Goal: Information Seeking & Learning: Learn about a topic

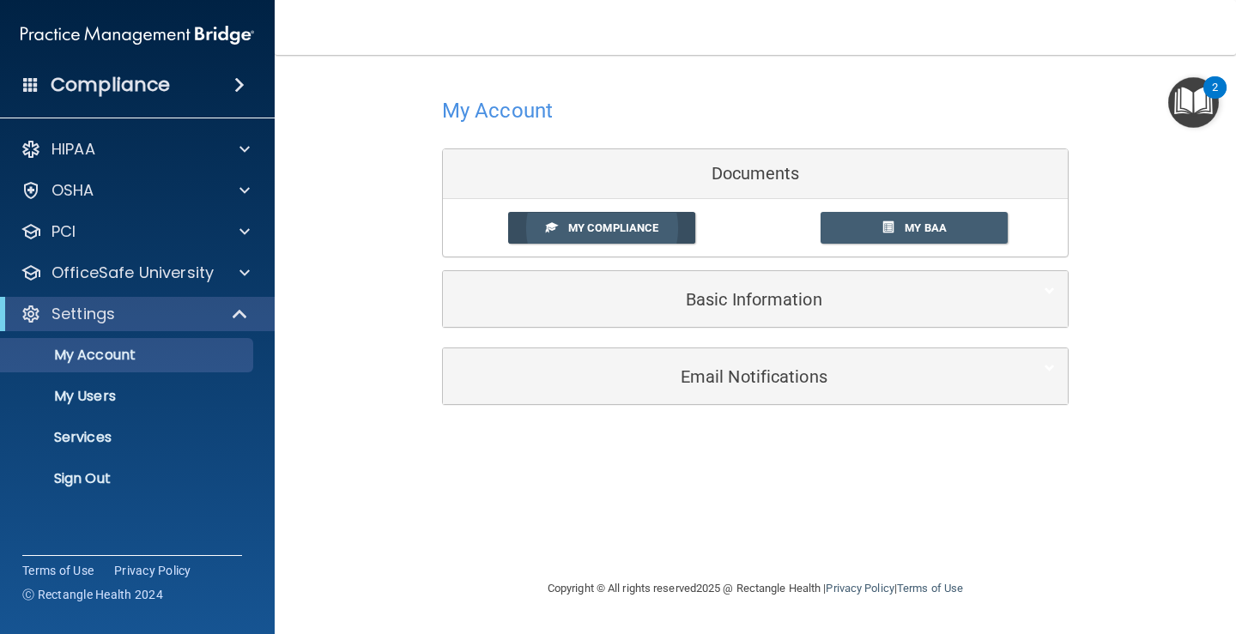
click at [579, 223] on span "My Compliance" at bounding box center [613, 227] width 90 height 13
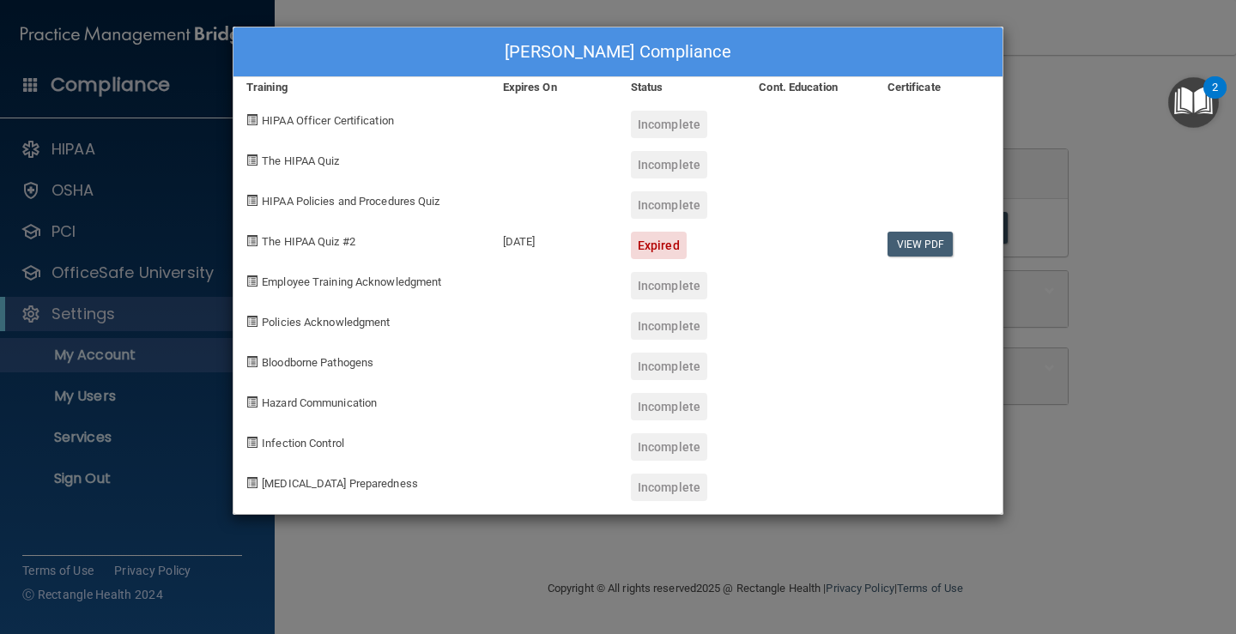
click at [1152, 344] on div "[PERSON_NAME] Compliance Training Expires On Status Cont. Education Certificate…" at bounding box center [618, 317] width 1236 height 634
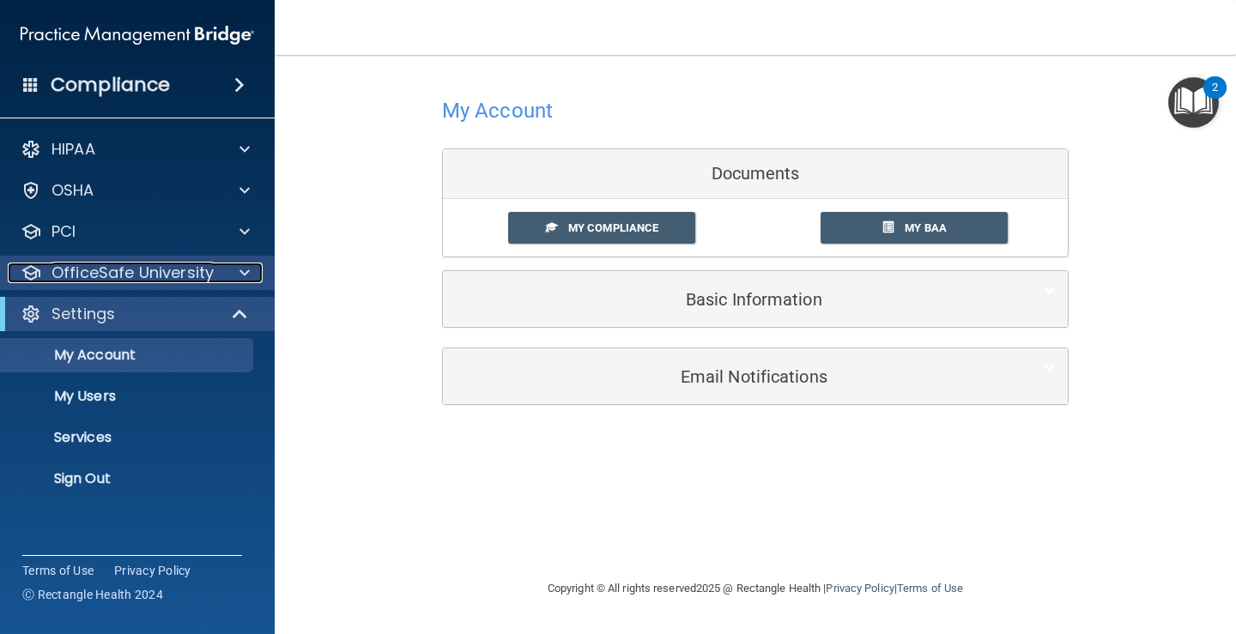
click at [136, 271] on p "OfficeSafe University" at bounding box center [132, 273] width 162 height 21
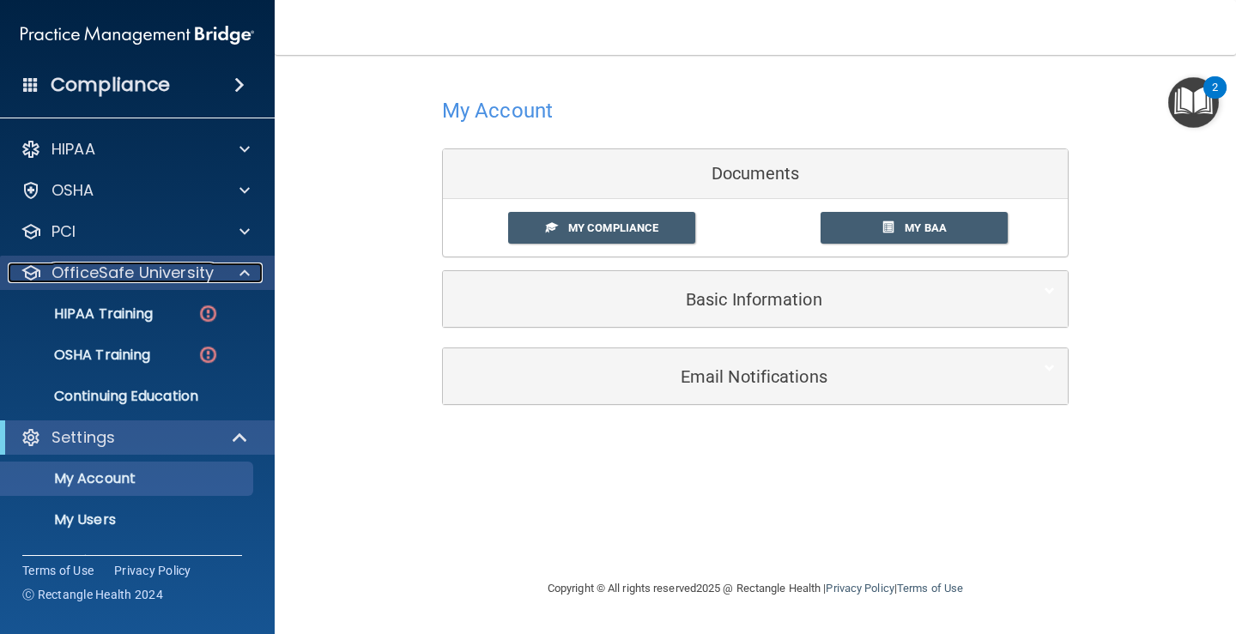
click at [136, 271] on p "OfficeSafe University" at bounding box center [132, 273] width 162 height 21
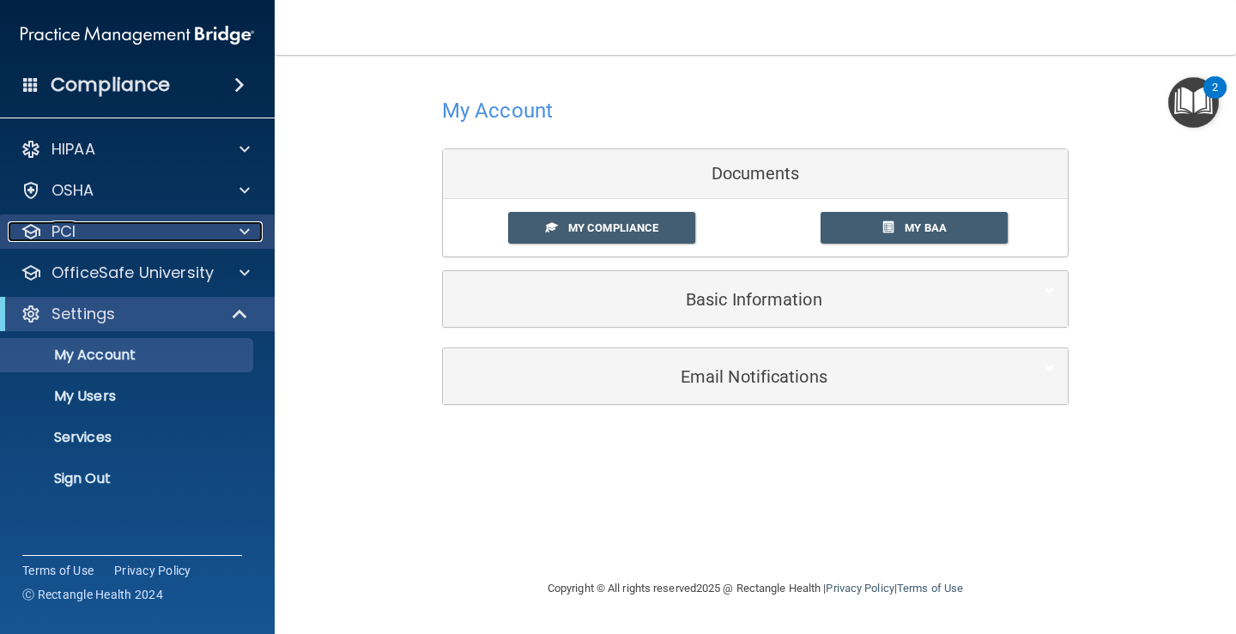
click at [123, 228] on div "PCI" at bounding box center [114, 231] width 213 height 21
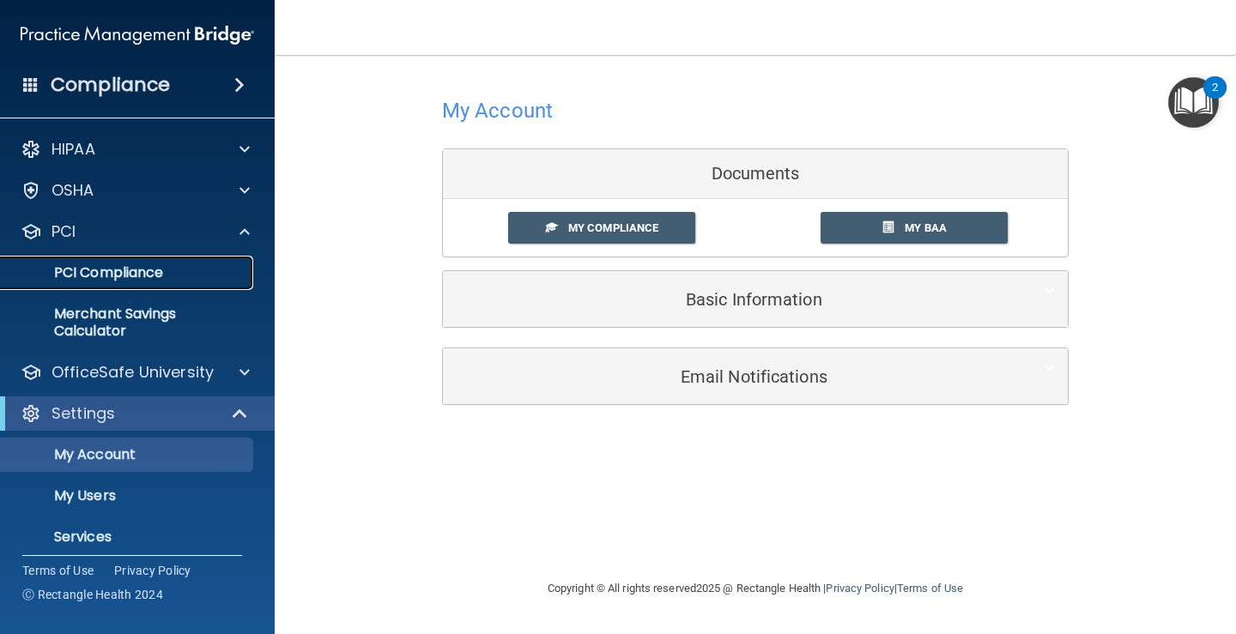
click at [123, 264] on p "PCI Compliance" at bounding box center [128, 272] width 234 height 17
click at [124, 264] on p "PCI Compliance" at bounding box center [128, 272] width 234 height 17
click at [135, 267] on p "PCI Compliance" at bounding box center [128, 272] width 234 height 17
click at [224, 82] on div "Compliance" at bounding box center [137, 85] width 275 height 38
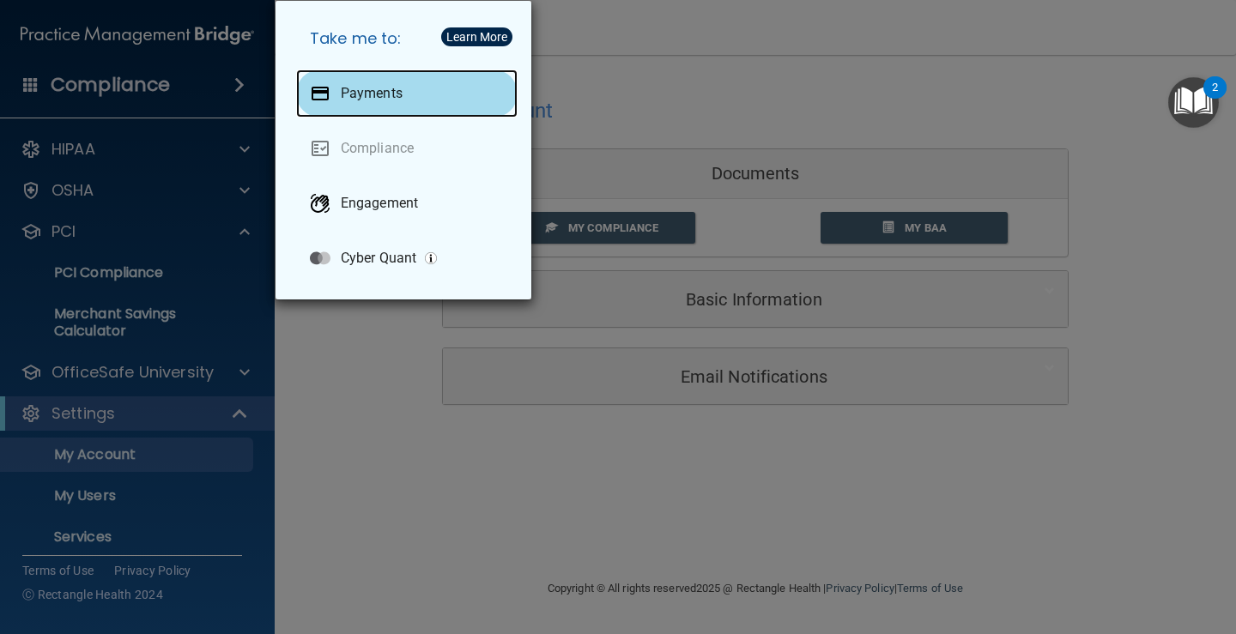
click at [374, 86] on p "Payments" at bounding box center [372, 93] width 62 height 17
